Goal: Transaction & Acquisition: Obtain resource

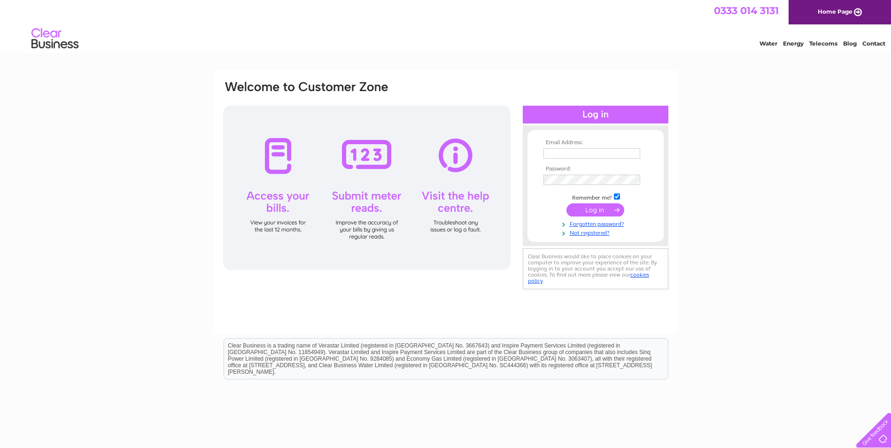
click at [549, 152] on input "text" at bounding box center [592, 153] width 97 height 10
type input "accounts@klpgroup.co.uk"
click at [570, 172] on tbody "Email Address: accounts@klpgroup.co.uk Password: Remember me?" at bounding box center [595, 188] width 109 height 97
click at [567, 204] on input "submit" at bounding box center [596, 210] width 58 height 13
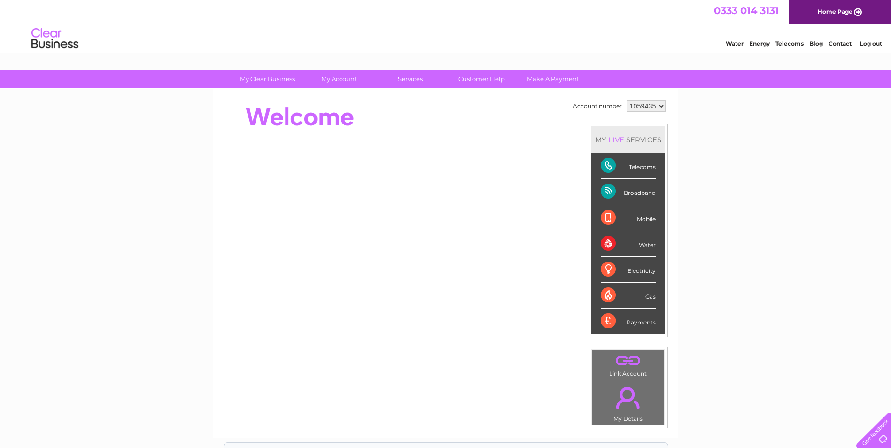
click at [627, 104] on select "1059435 1059436" at bounding box center [646, 106] width 39 height 11
click at [627, 101] on select "1059435 1059436" at bounding box center [646, 106] width 39 height 11
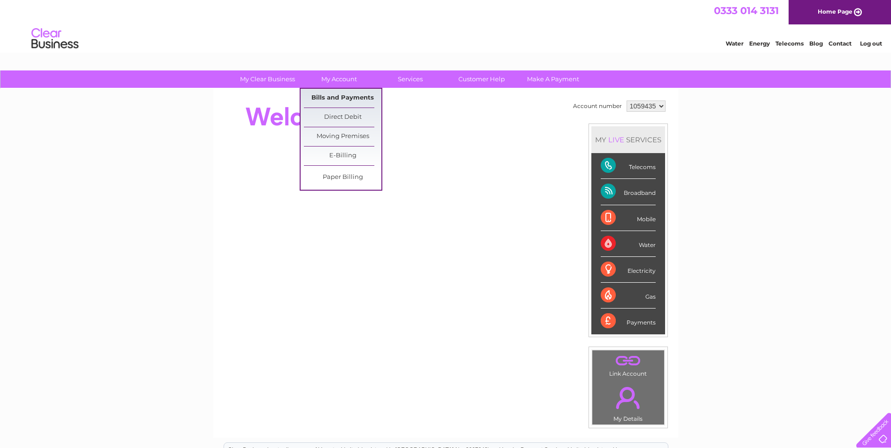
click at [322, 101] on link "Bills and Payments" at bounding box center [343, 98] width 78 height 19
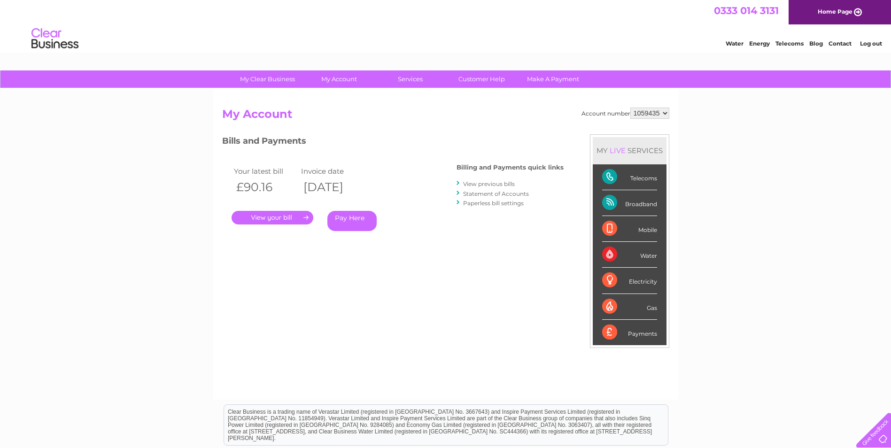
click at [638, 116] on select "1059435 1059436" at bounding box center [649, 113] width 39 height 11
click at [630, 108] on select "1059435 1059436" at bounding box center [649, 113] width 39 height 11
click at [644, 109] on select "1059435 1059436" at bounding box center [649, 113] width 39 height 11
select select "1059436"
click at [630, 108] on select "1059435 1059436" at bounding box center [649, 113] width 39 height 11
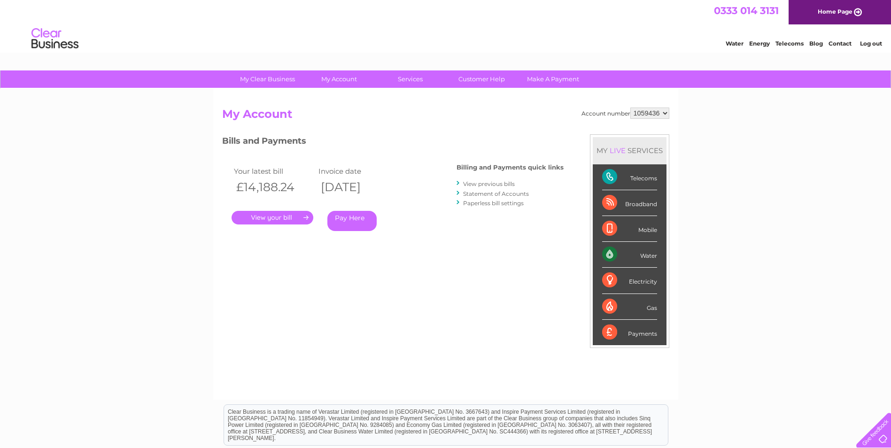
click at [288, 219] on link "." at bounding box center [273, 218] width 82 height 14
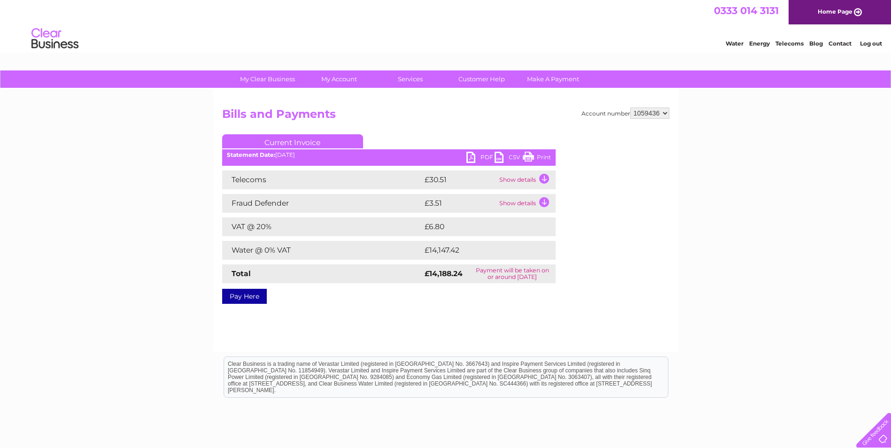
click at [473, 155] on link "PDF" at bounding box center [480, 159] width 28 height 14
